Goal: Information Seeking & Learning: Learn about a topic

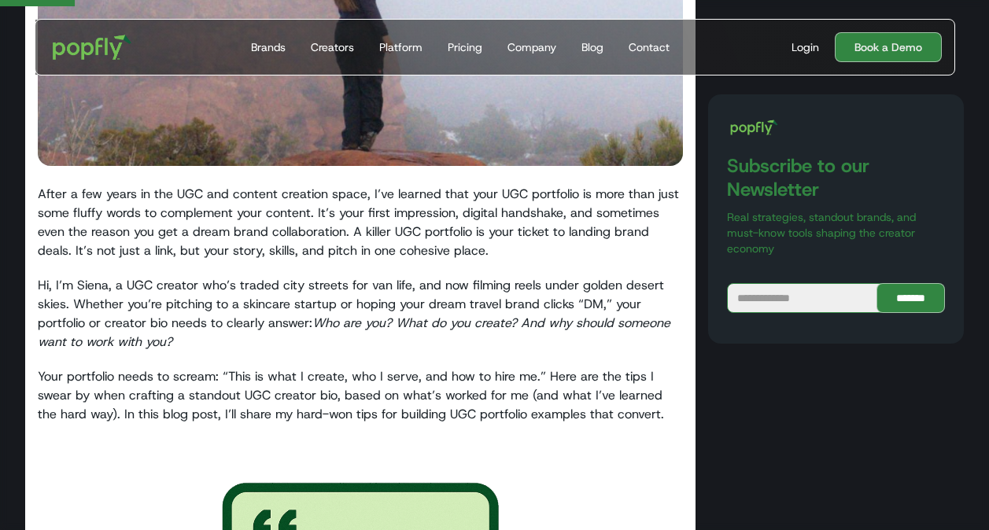
scroll to position [409, 0]
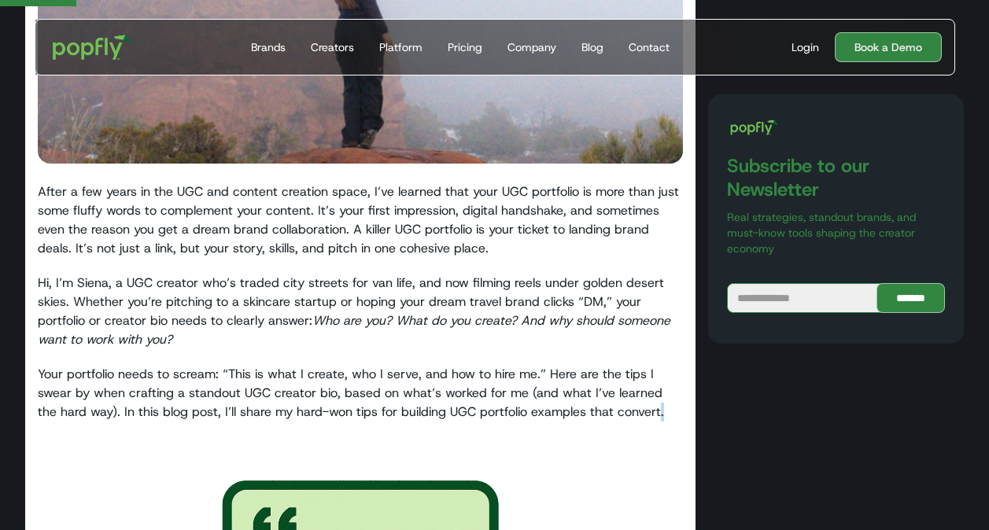
click at [639, 414] on p "Your portfolio needs to scream: “This is what I create, who I serve, and how to…" at bounding box center [360, 393] width 645 height 57
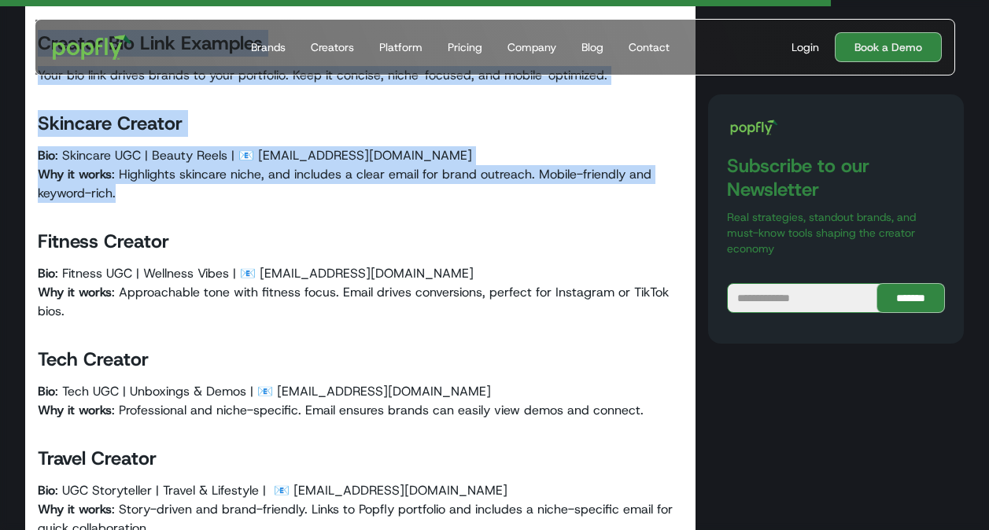
scroll to position [5476, 0]
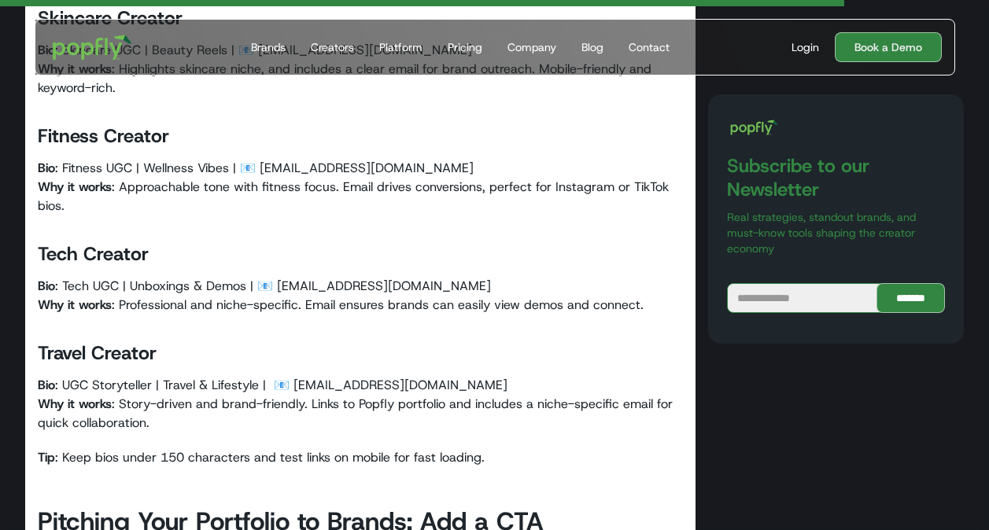
scroll to position [5564, 0]
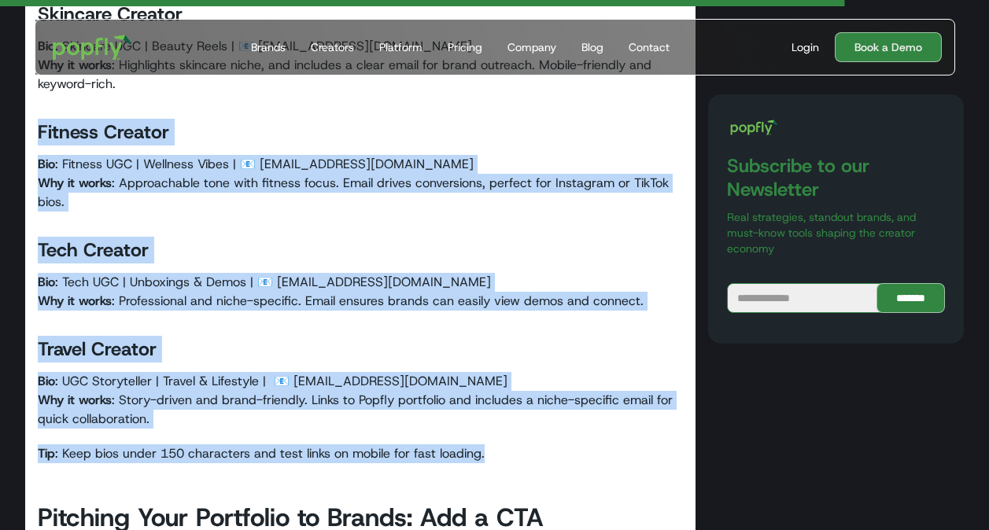
copy div "Fitness Creator Bio : Fitness UGC | Wellness Vibes | 📧 [EMAIL_ADDRESS][DOMAIN_N…"
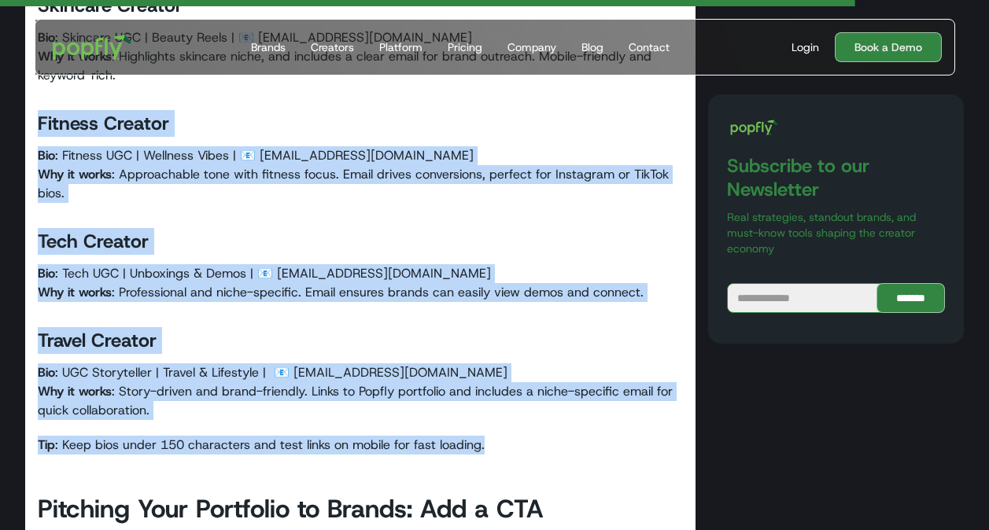
scroll to position [5639, 0]
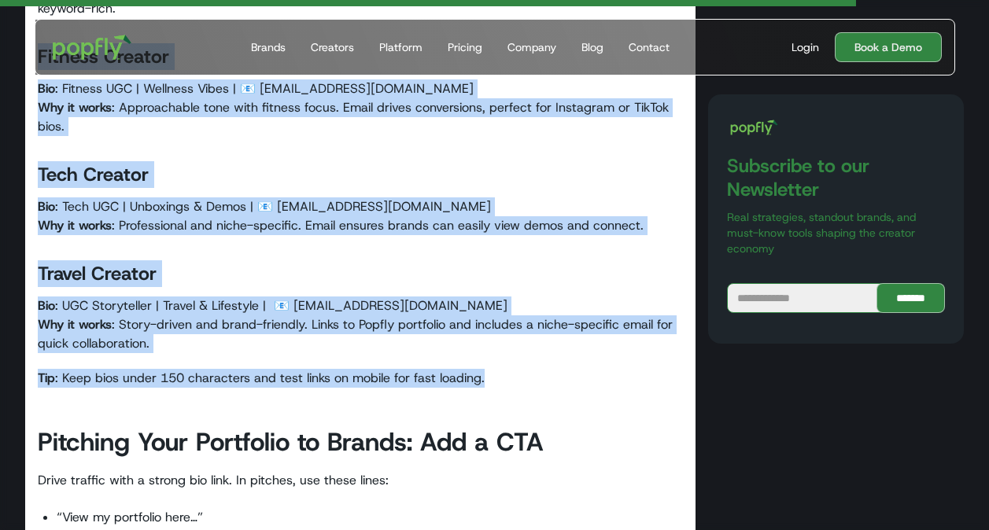
click at [513, 300] on p "Bio : UGC Storyteller | Travel & Lifestyle | 📧 [EMAIL_ADDRESS][DOMAIN_NAME] Why…" at bounding box center [360, 324] width 645 height 57
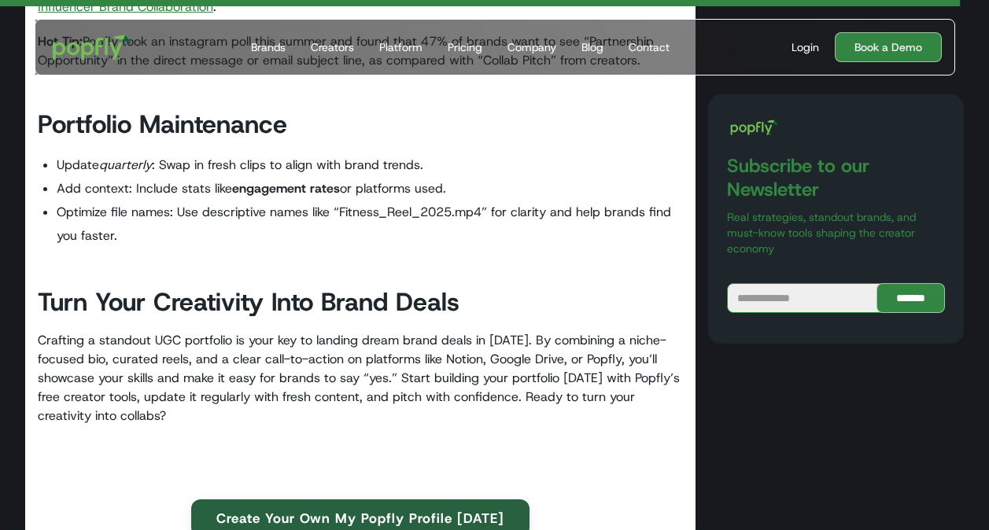
scroll to position [6242, 0]
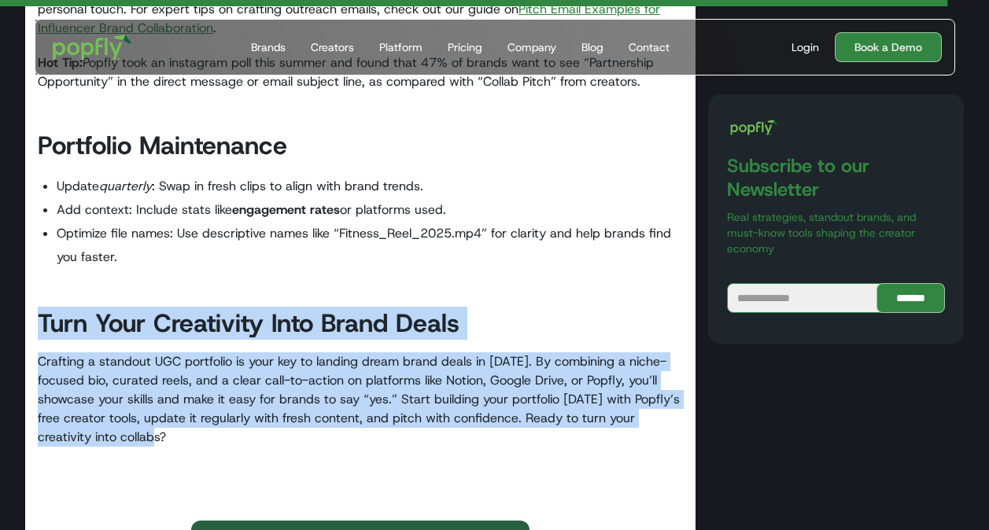
drag, startPoint x: 38, startPoint y: 319, endPoint x: 171, endPoint y: 444, distance: 182.5
drag, startPoint x: 171, startPoint y: 444, endPoint x: 101, endPoint y: 399, distance: 83.1
click at [101, 399] on p "Crafting a standout UGC portfolio is your key to landing dream brand deals in […" at bounding box center [360, 399] width 645 height 94
copy div "Turn Your Creativity Into Brand Deals Crafting a standout UGC portfolio is your…"
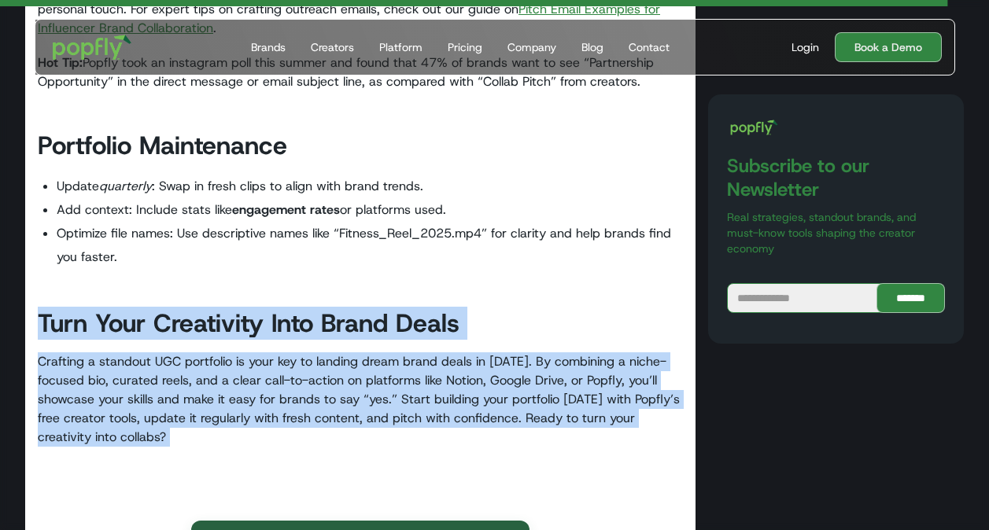
scroll to position [6240, 0]
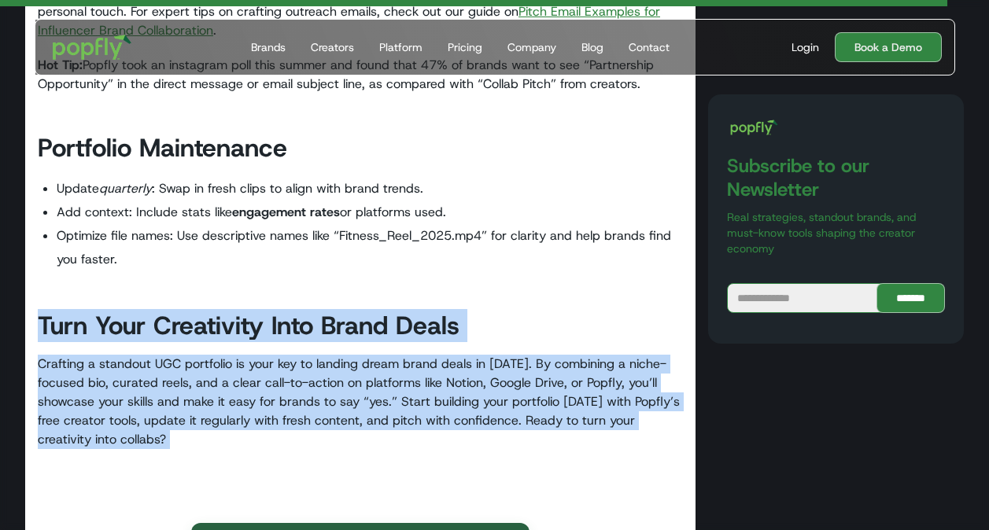
click at [260, 264] on li "Optimize file names: Use descriptive names like “Fitness_Reel_2025.mp4” for cla…" at bounding box center [370, 247] width 626 height 47
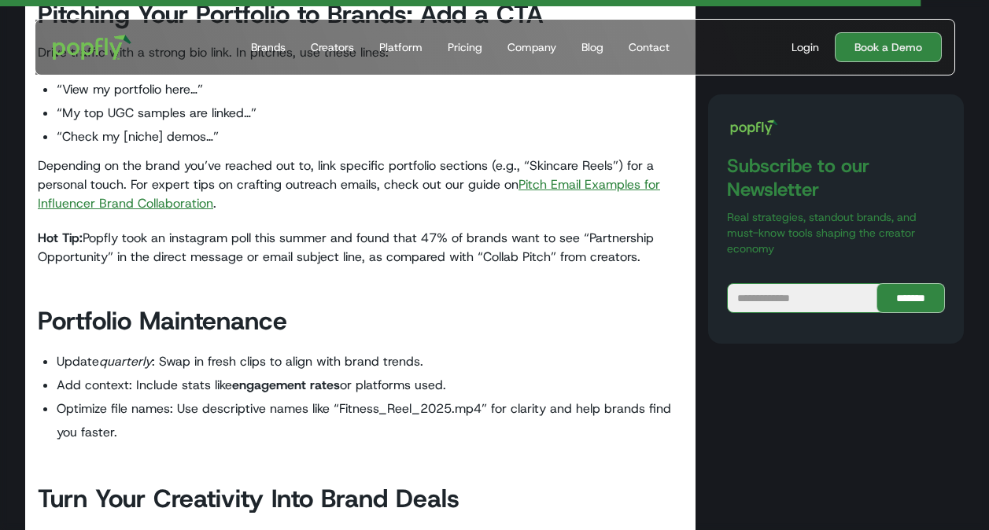
scroll to position [6069, 0]
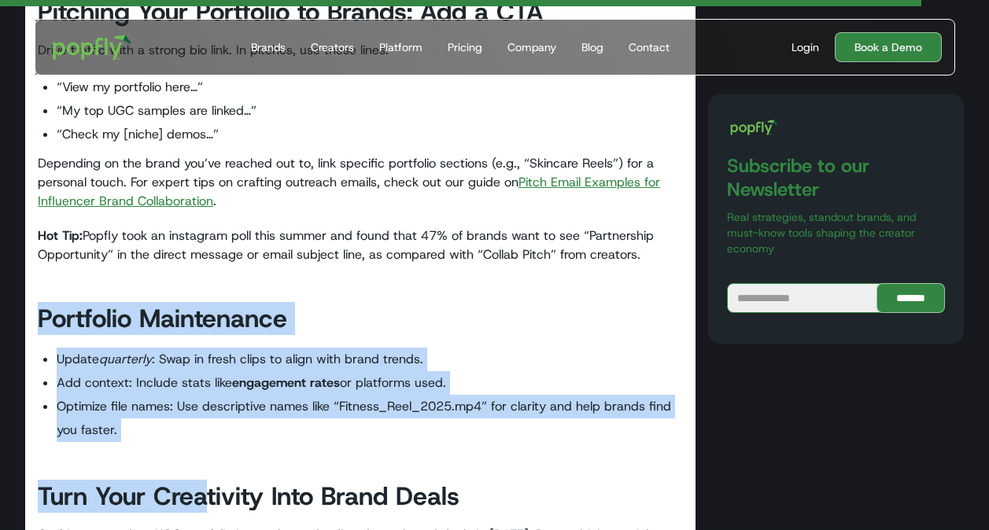
copy div "Portfolio Maintenance Update quarterly : Swap in fresh clips to align with bran…"
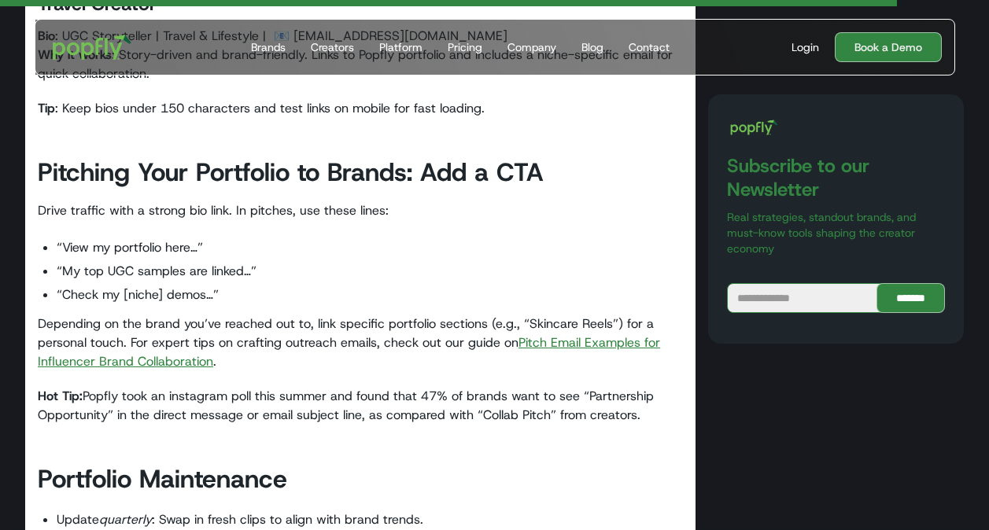
scroll to position [5909, 0]
copy div "Pitching Your Portfolio to Brands: Add a CTA Drive traffic with a strong bio li…"
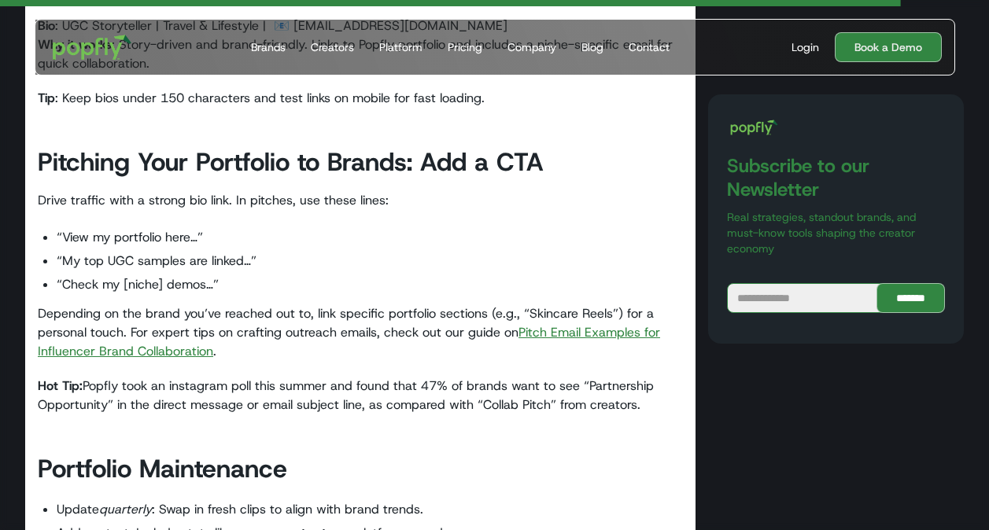
scroll to position [5933, 0]
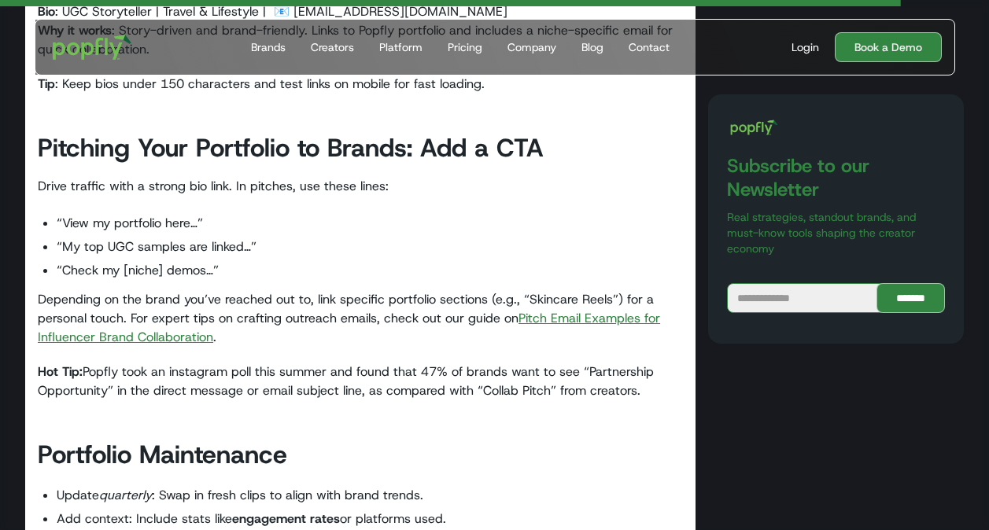
click at [441, 463] on h2 "Portfolio Maintenance" at bounding box center [360, 454] width 645 height 33
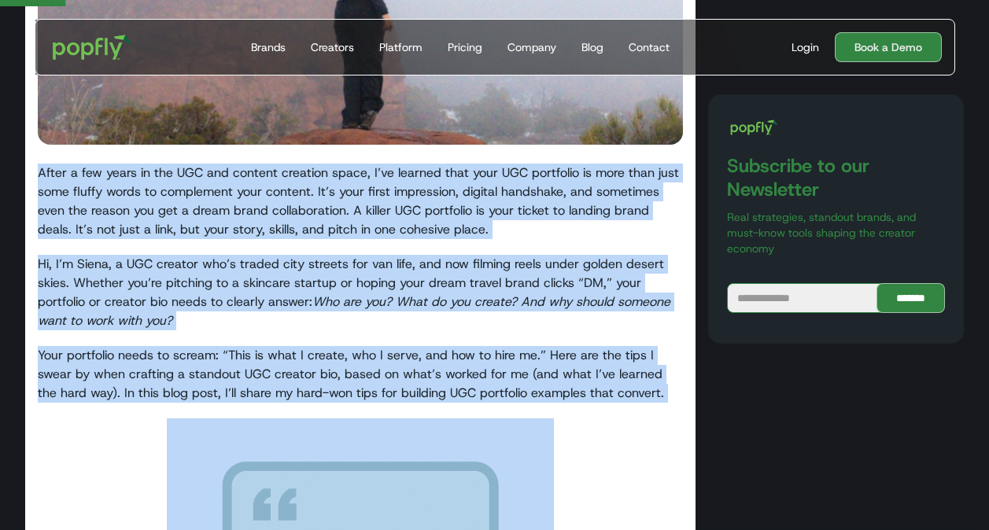
scroll to position [703, 0]
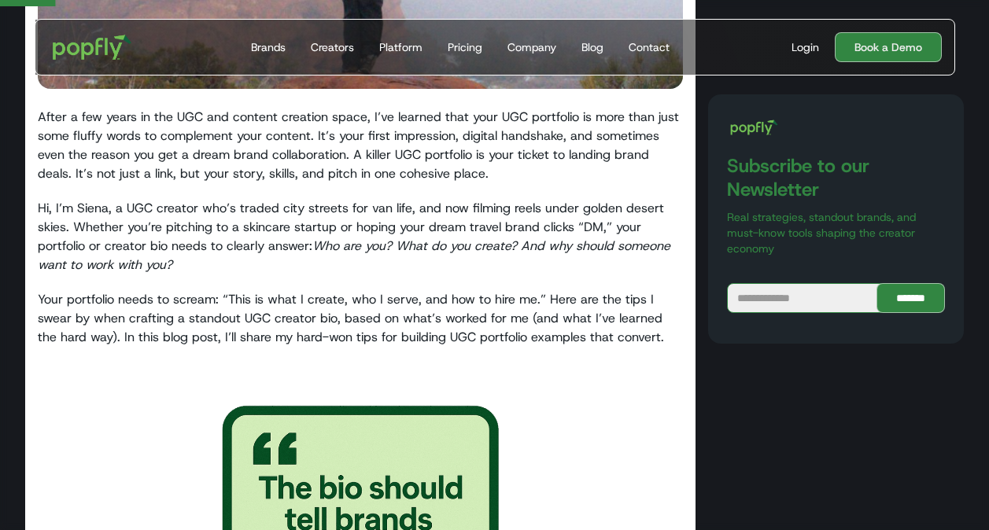
scroll to position [494, 0]
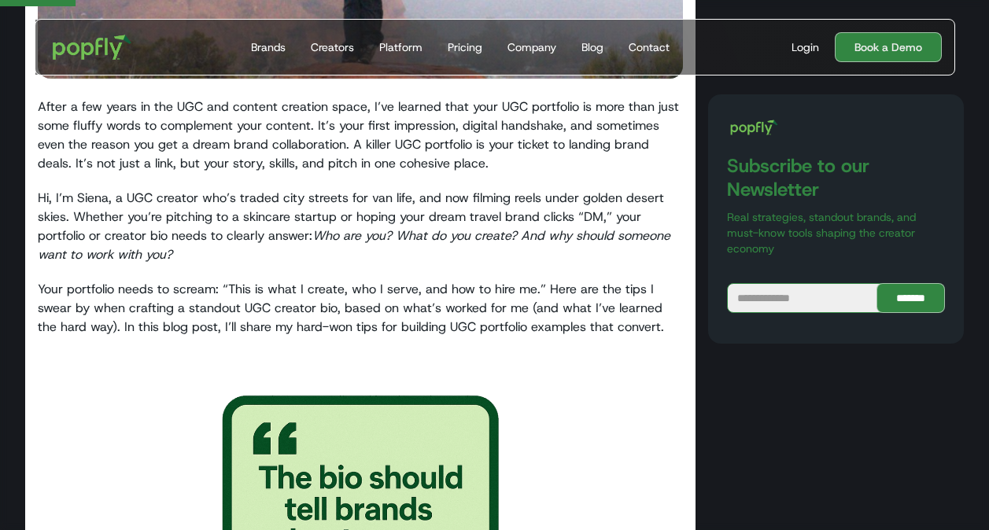
click at [241, 234] on p "Hi, I’m Siena, a UGC creator who’s traded city streets for van life, and now fi…" at bounding box center [360, 226] width 645 height 75
click at [156, 123] on p "After a few years in the UGC and content creation space, I’ve learned that your…" at bounding box center [360, 135] width 645 height 75
click at [188, 211] on p "Hi, I’m Siena, a UGC creator who’s traded city streets for van life, and now fi…" at bounding box center [360, 226] width 645 height 75
click at [155, 206] on p "Hi, I’m Siena, a UGC creator who’s traded city streets for van life, and now fi…" at bounding box center [360, 226] width 645 height 75
click at [112, 202] on p "Hi, I’m Siena, a UGC creator who’s traded city streets for van life, and now fi…" at bounding box center [360, 226] width 645 height 75
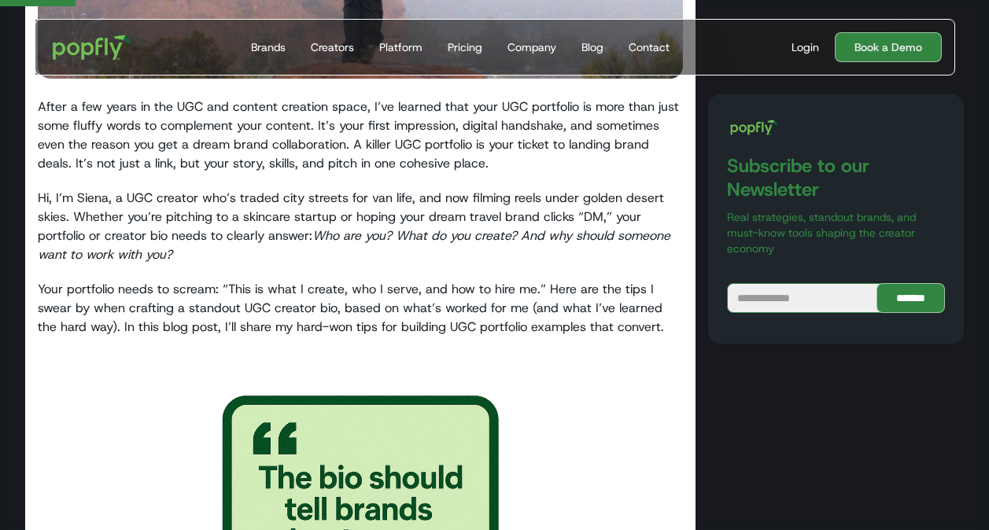
click at [79, 154] on p "After a few years in the UGC and content creation space, I’ve learned that your…" at bounding box center [360, 135] width 645 height 75
click at [583, 319] on p "Your portfolio needs to scream: “This is what I create, who I serve, and how to…" at bounding box center [360, 308] width 645 height 57
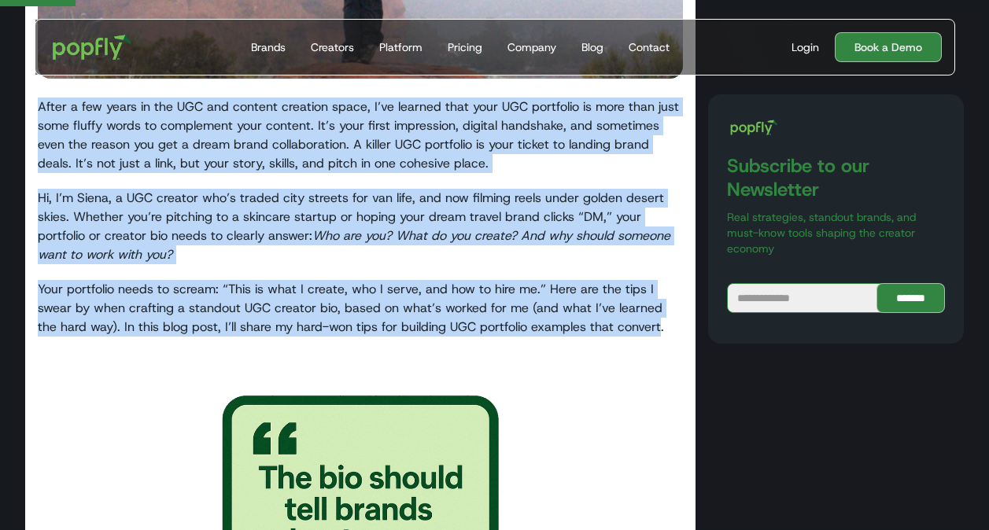
copy div "Lorem i dol sitam co adi ELI sed doeiusm temporin utlab, E’do magnaal enim admi…"
